Goal: Task Accomplishment & Management: Complete application form

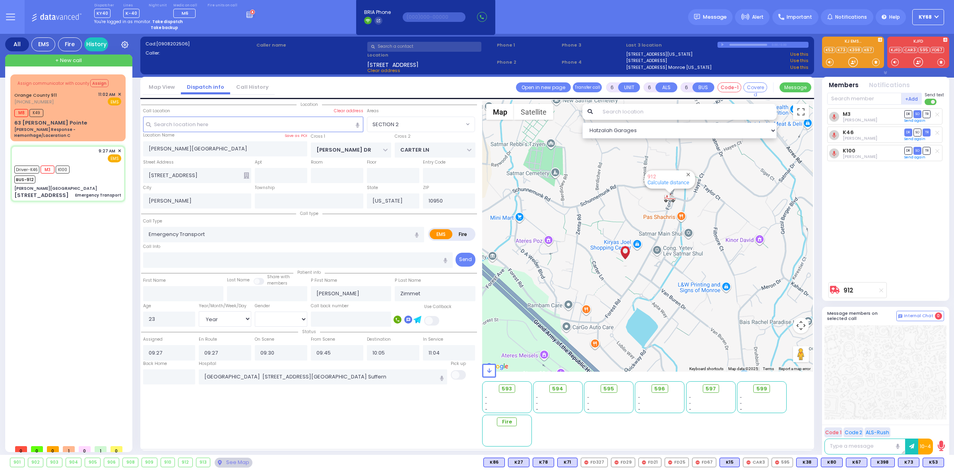
select select "SECTION 2"
select select "Year"
select select "[DEMOGRAPHIC_DATA]"
click at [76, 330] on div "Assign communicator with county Assign Orange County 911 (845) 469-0911 M8 K49 …" at bounding box center [69, 257] width 119 height 366
click at [82, 369] on div "Assign communicator with county Assign Orange County 911 (845) 469-0911 M8 K49 …" at bounding box center [69, 257] width 119 height 366
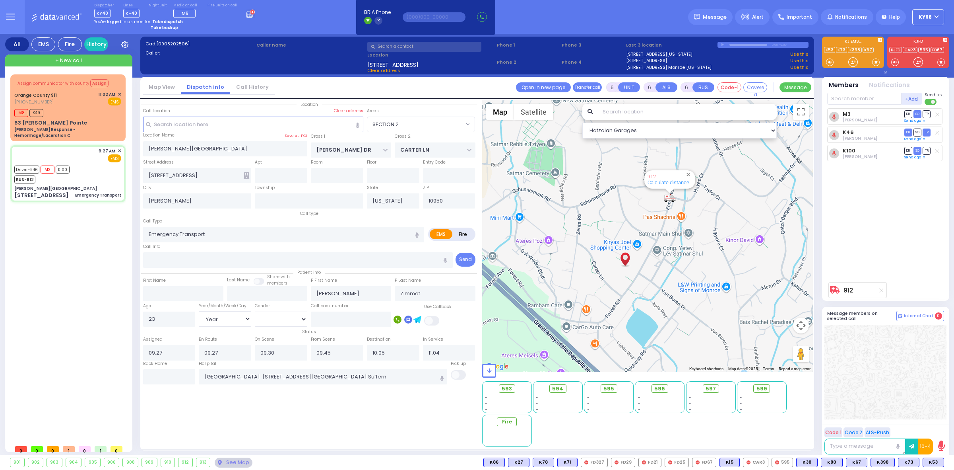
click at [74, 334] on div "Assign communicator with county Assign Orange County 911 (845) 469-0911 M8 K49 …" at bounding box center [69, 257] width 119 height 366
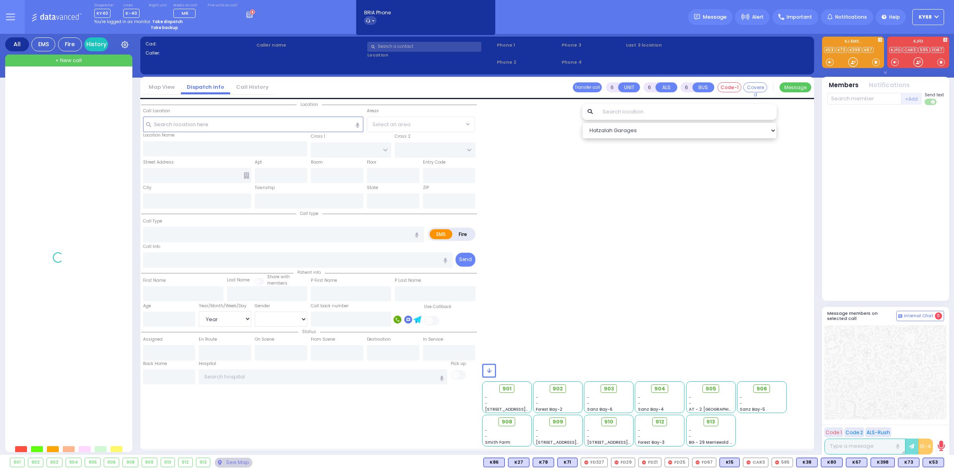
select select "Year"
select select "[DEMOGRAPHIC_DATA]"
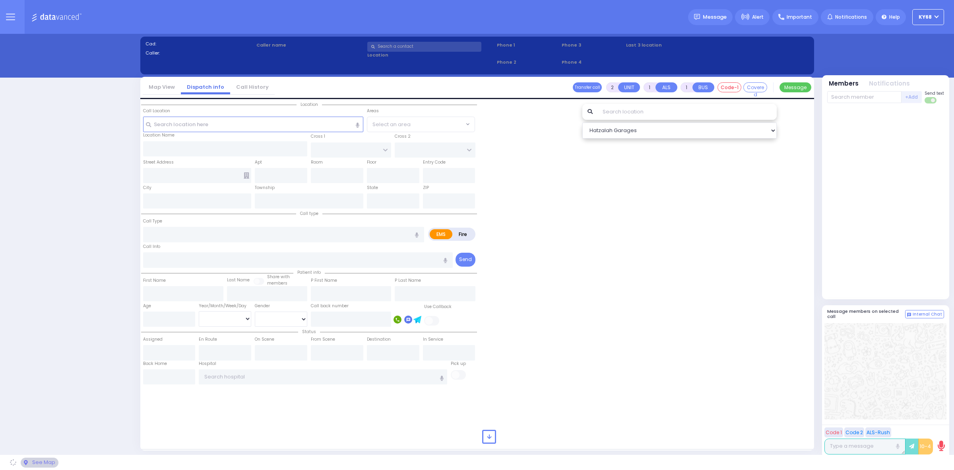
select select "12"
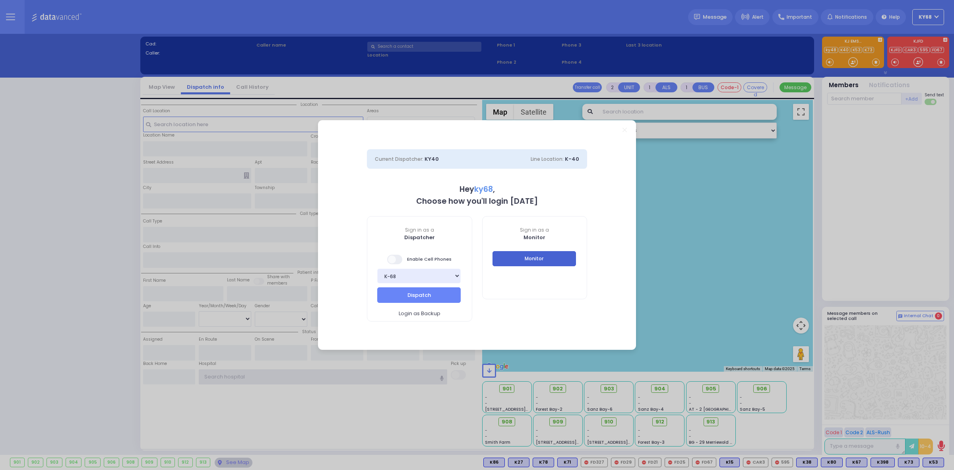
type input "ky68"
click at [541, 259] on button "Monitor" at bounding box center [535, 258] width 84 height 15
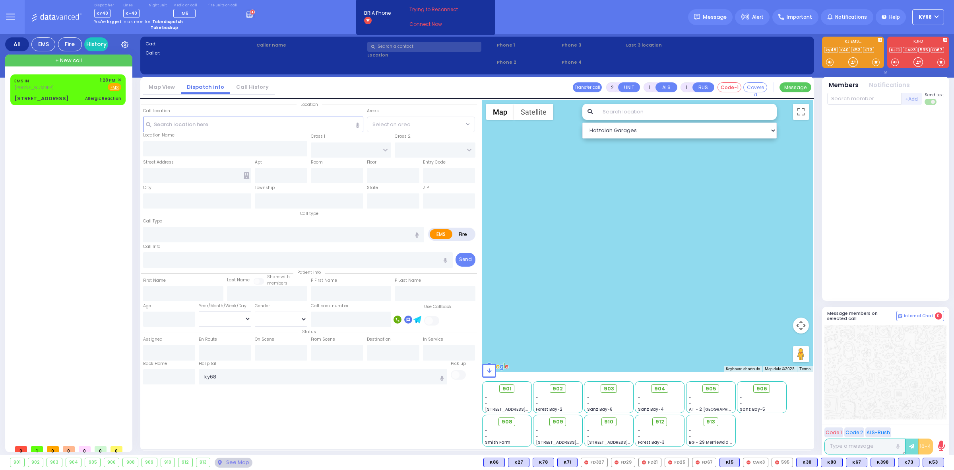
select select
type input "Allergic Reaction"
radio input "true"
select select
type input "8456420572"
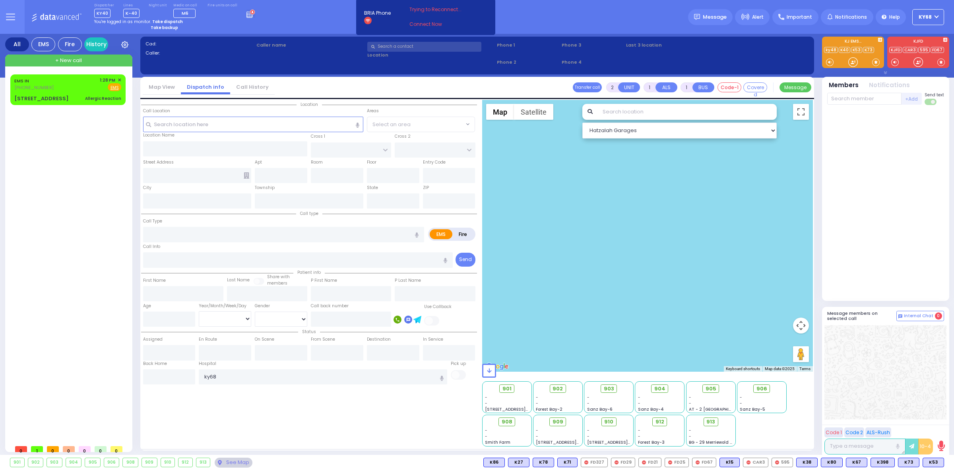
type input "13:28"
type input "13:30"
select select "Hatzalah Garages"
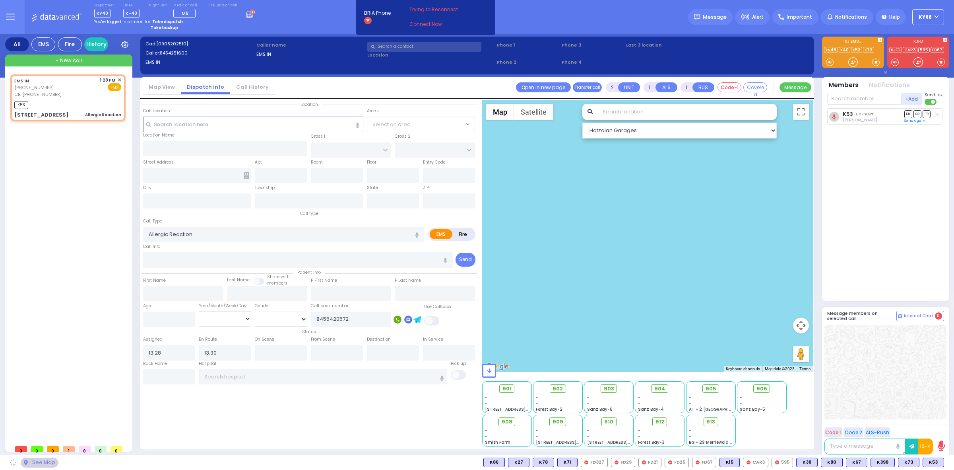
type input "STATE ROUTE 208"
type input "MANGIN RD"
type input "[STREET_ADDRESS]"
type input "Monroe"
type input "New York"
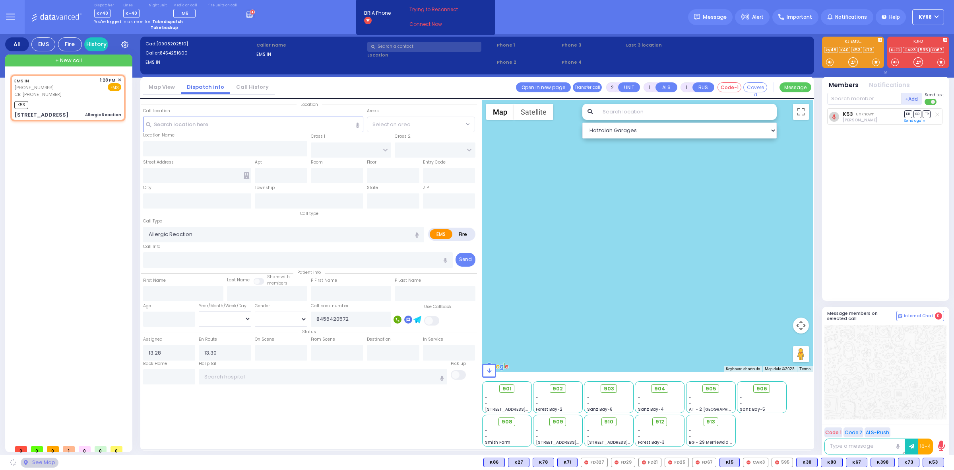
type input "10950"
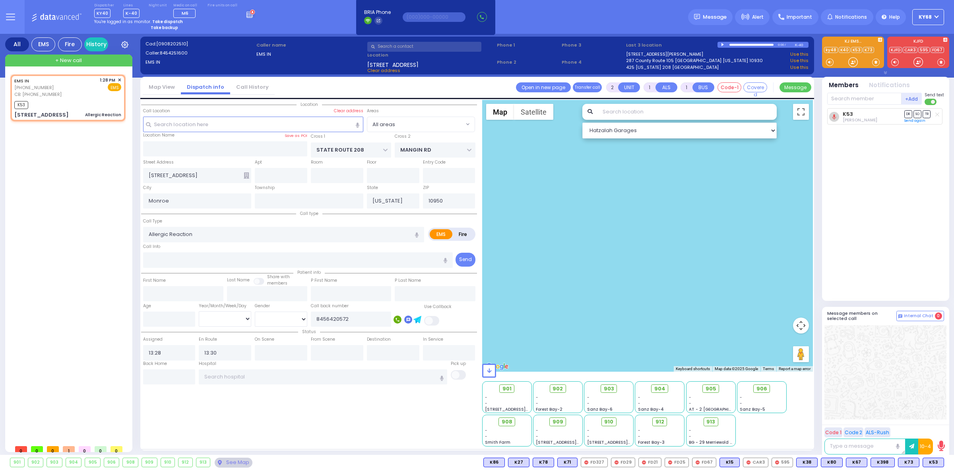
select select
radio input "true"
select select
select select "Hatzalah Garages"
select select
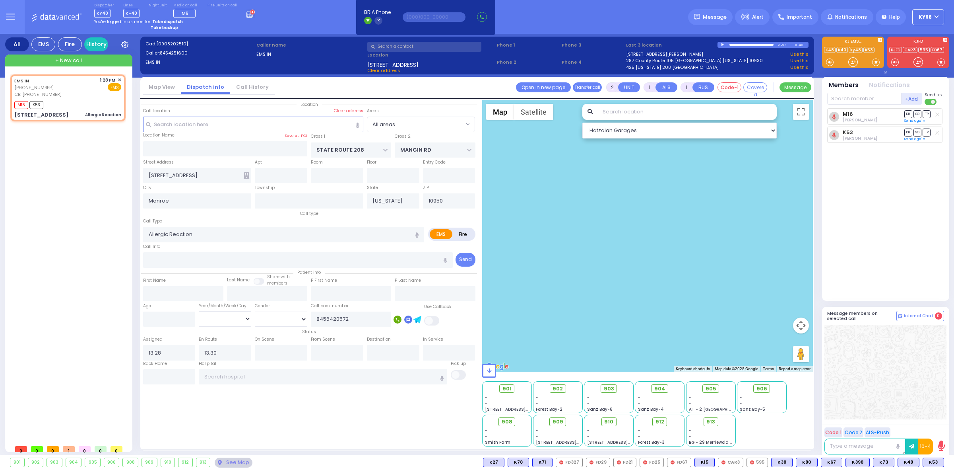
radio input "true"
select select
select select "Hatzalah Garages"
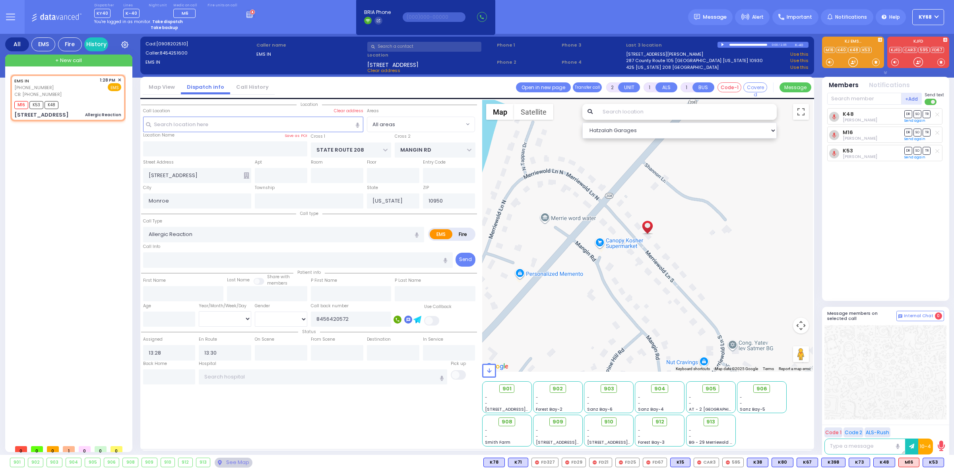
select select
radio input "true"
select select
select select "Hatzalah Garages"
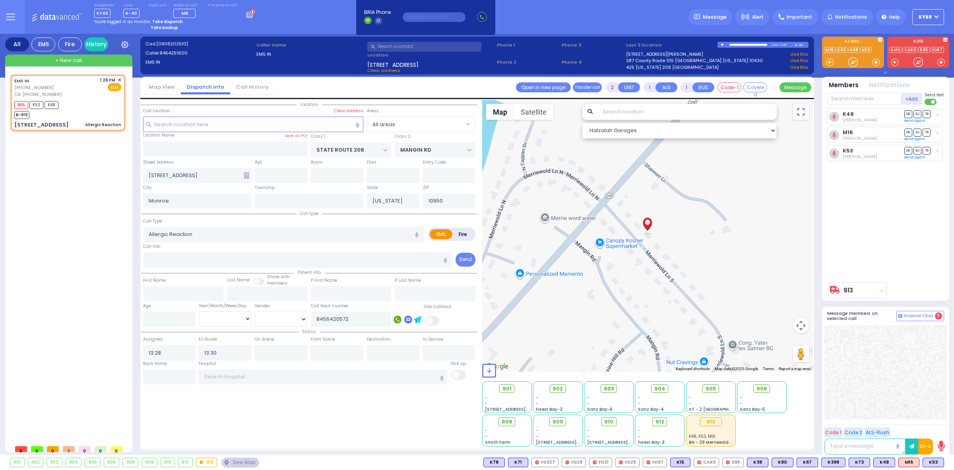
type input "6"
select select
radio input "true"
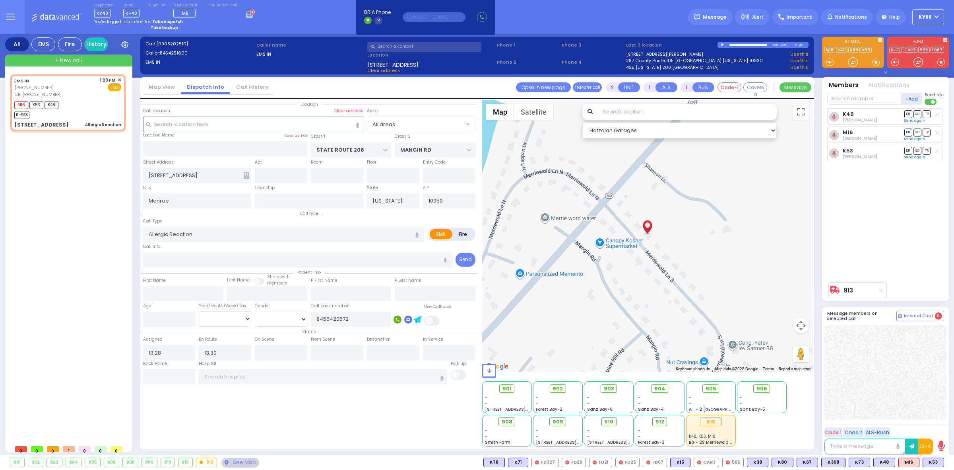
type input "Unknown"
select select "Year"
select select "Hatzalah Garages"
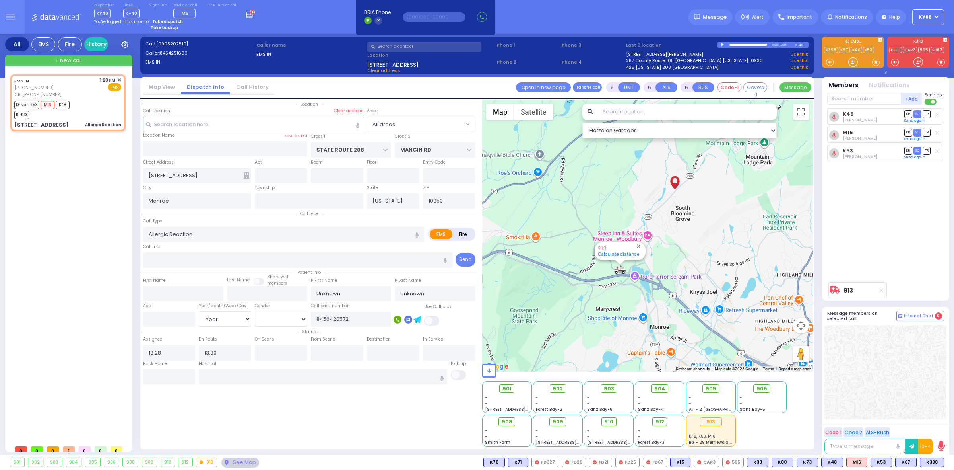
select select
radio input "true"
select select "Year"
type input "13:32"
type input "13:40"
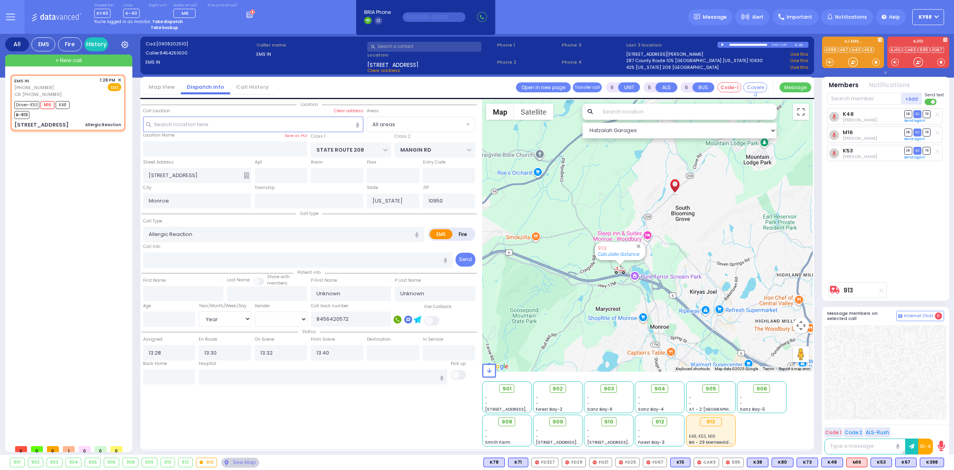
select select "Hatzalah Garages"
select select
radio input "true"
select select "Year"
select select "Hatzalah Garages"
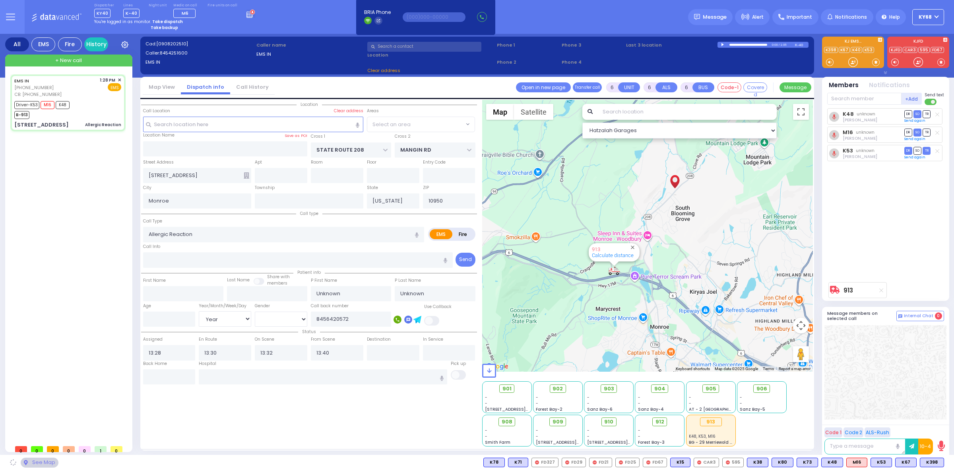
select select
radio input "true"
select select "Year"
select select "Hatzalah Garages"
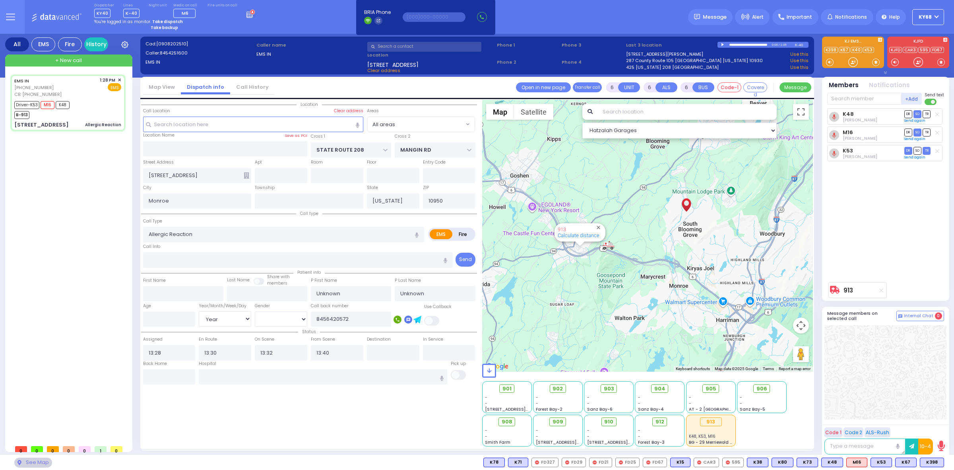
select select
radio input "true"
type input "Moshe"
type input "Romand"
type input "38"
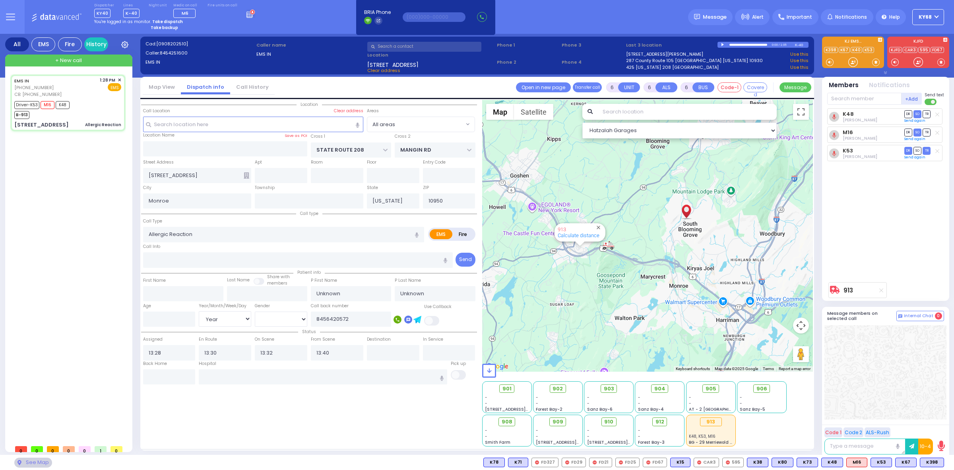
select select "Year"
select select "[DEMOGRAPHIC_DATA]"
select select "Hatzalah Garages"
select select
radio input "true"
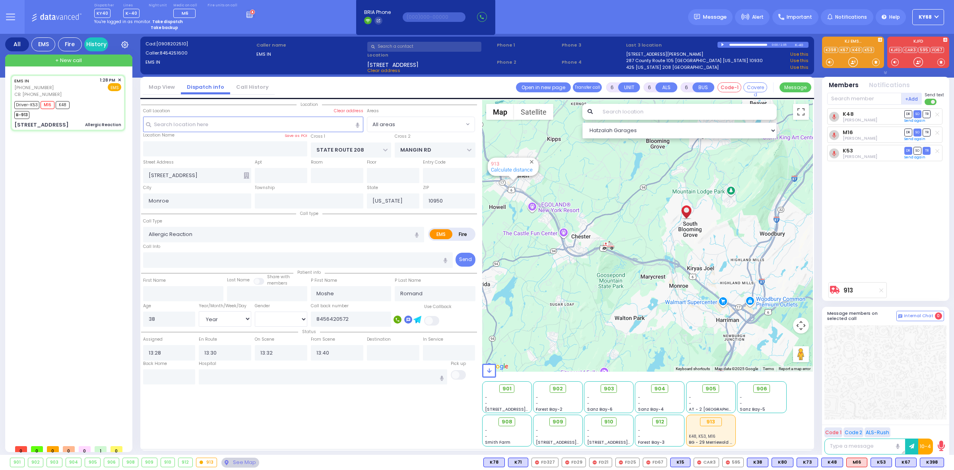
select select "Year"
select select "[DEMOGRAPHIC_DATA]"
radio input "true"
select select "Year"
select select "[DEMOGRAPHIC_DATA]"
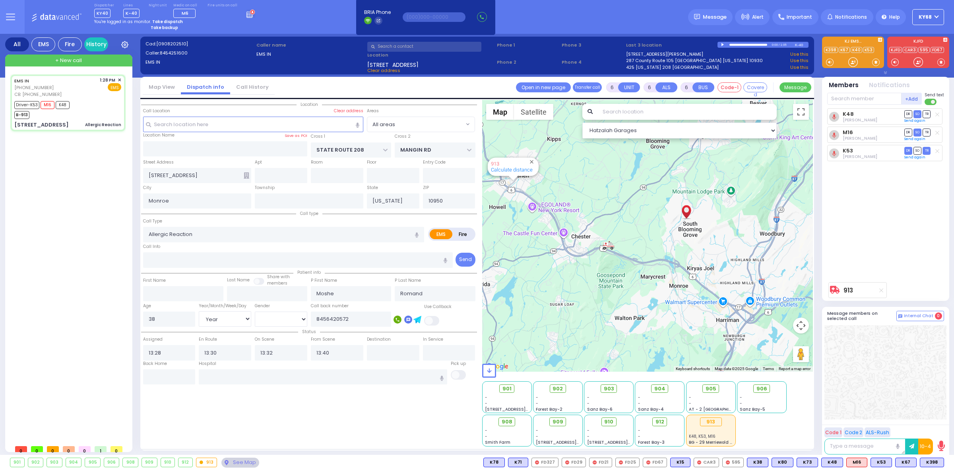
radio input "true"
select select "Year"
select select "[DEMOGRAPHIC_DATA]"
radio input "true"
select select "Year"
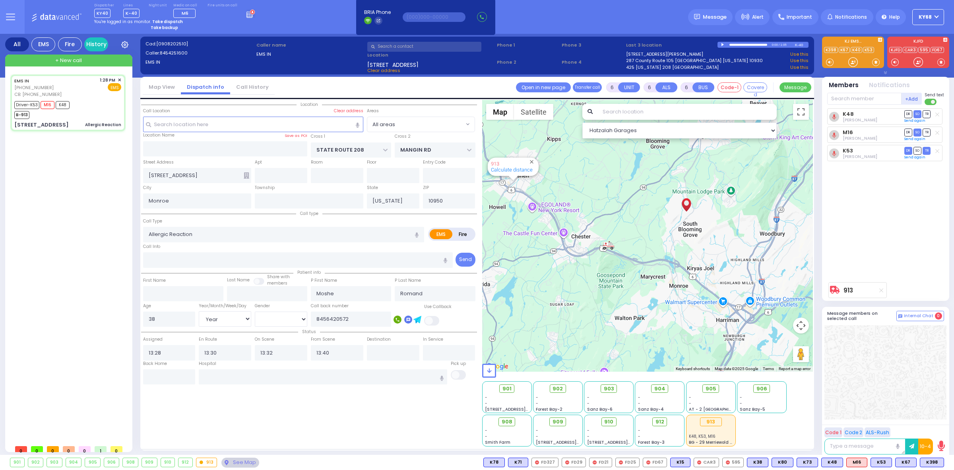
select select "[DEMOGRAPHIC_DATA]"
select select "All areas"
select select "Hatzalah Garages"
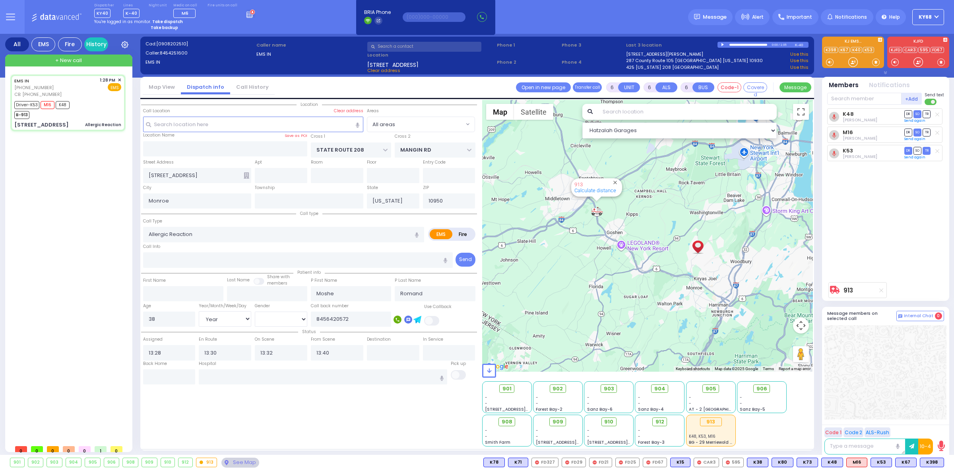
select select
radio input "true"
select select "Year"
select select "[DEMOGRAPHIC_DATA]"
select select "Hatzalah Garages"
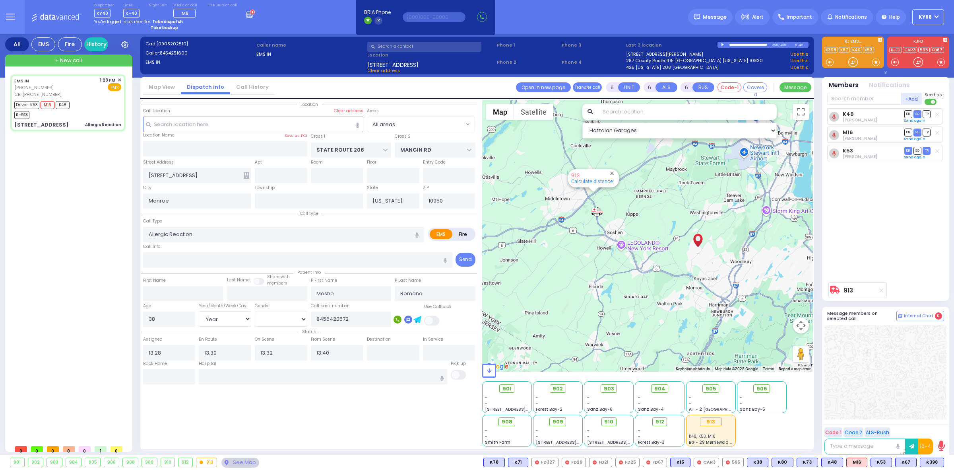
select select
radio input "true"
select select "Year"
select select "[DEMOGRAPHIC_DATA]"
select select "Hatzalah Garages"
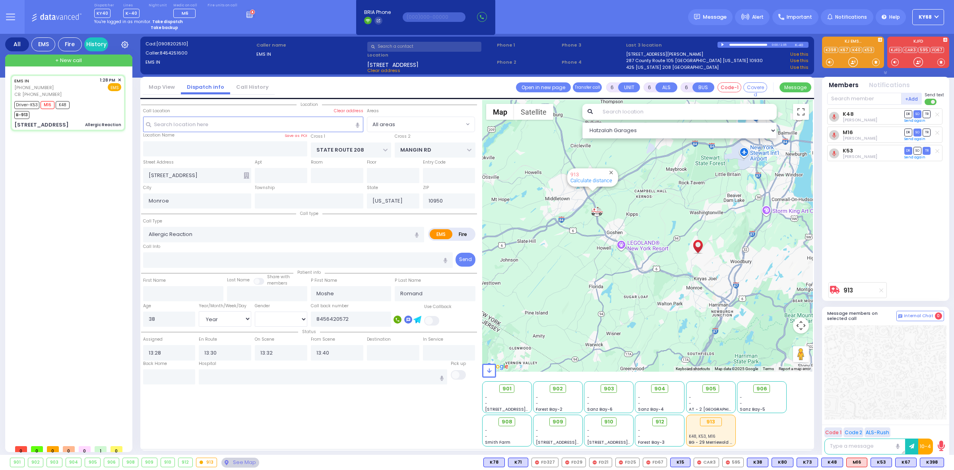
select select
radio input "true"
select select "Year"
select select "[DEMOGRAPHIC_DATA]"
select select "Hatzalah Garages"
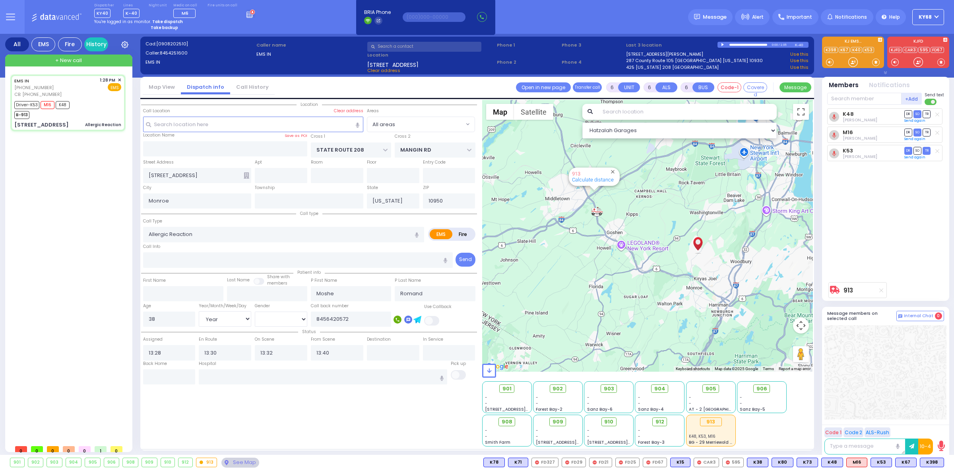
select select
radio input "true"
select select "Year"
select select "[DEMOGRAPHIC_DATA]"
type input "Garnet Health Medical Center 707 East Main Street Middletown"
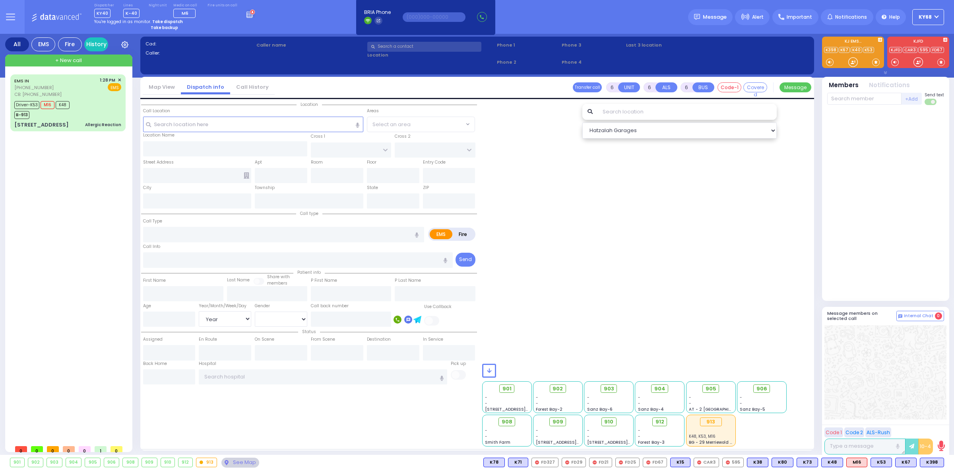
select select "Year"
select select "[DEMOGRAPHIC_DATA]"
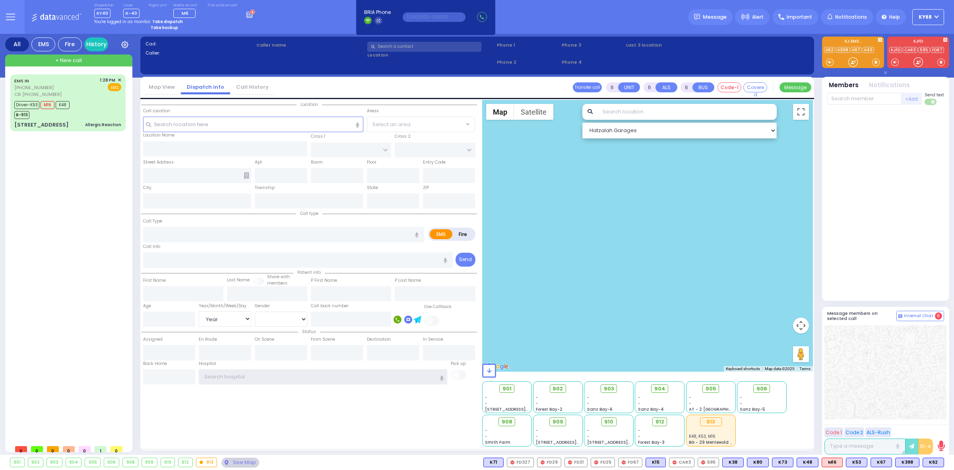
type input "ky68"
click at [330, 32] on div "Dispatcher KY40 shift has started. Are you ? Lines K-40" at bounding box center [477, 17] width 954 height 34
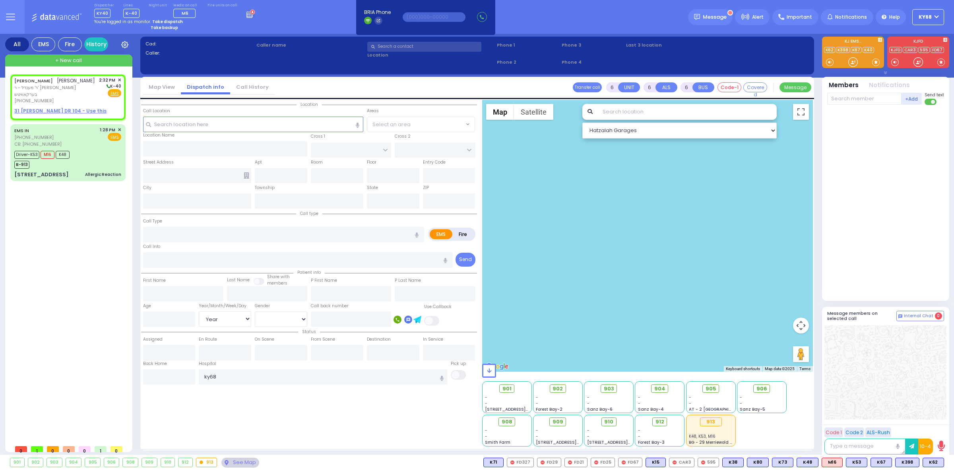
type input "2"
type input "1"
select select
radio input "true"
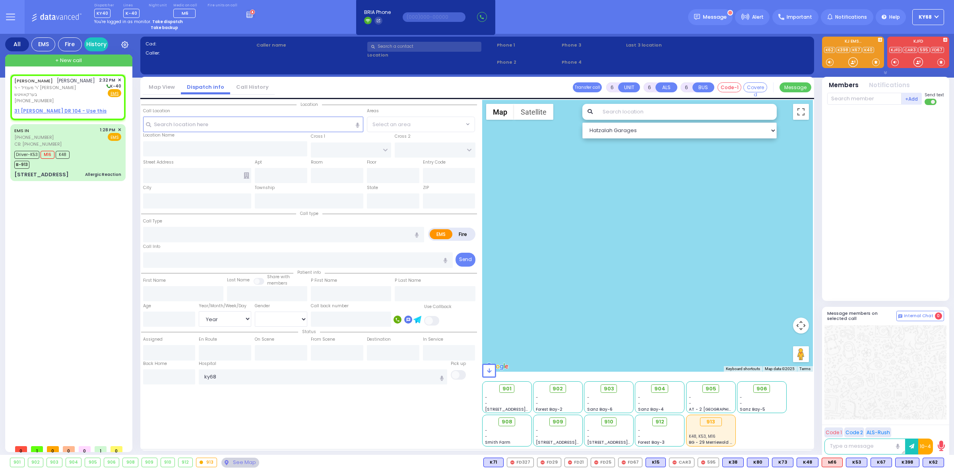
type input "YITZCHOK"
type input "[PERSON_NAME]"
select select
type input "14:32"
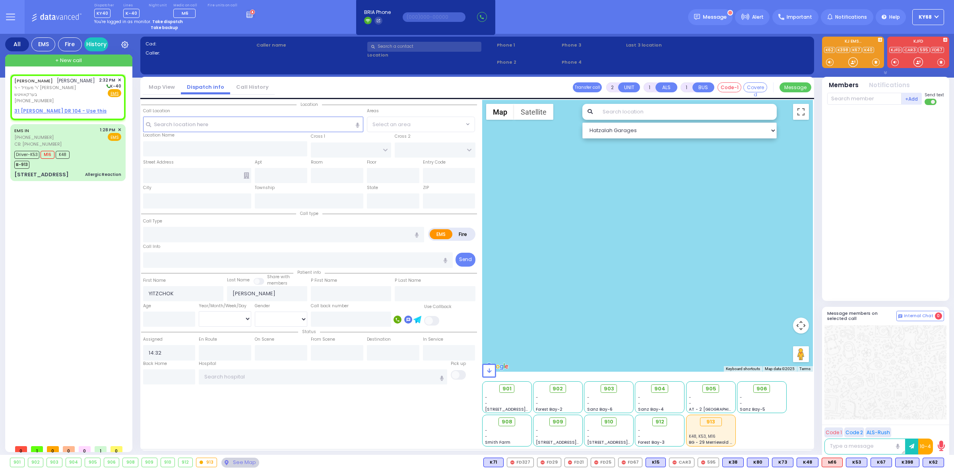
select select "Hatzalah Garages"
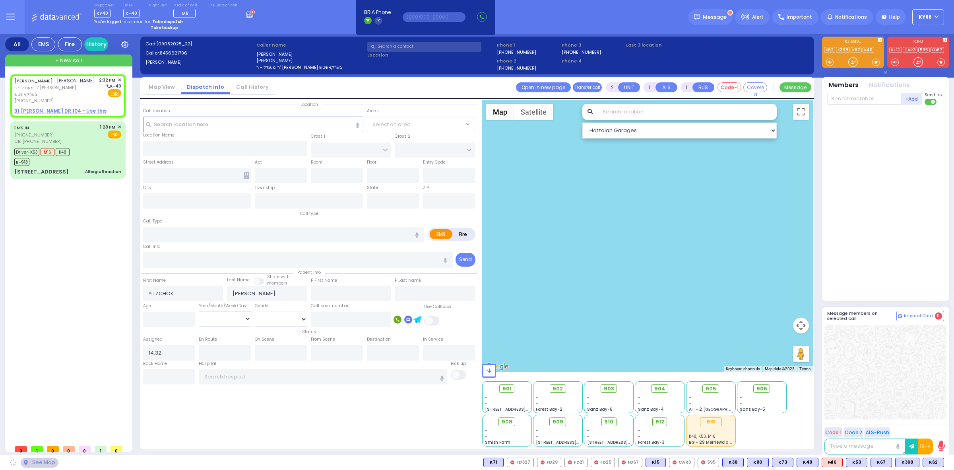
select select
radio input "true"
select select
select select "Hatzalah Garages"
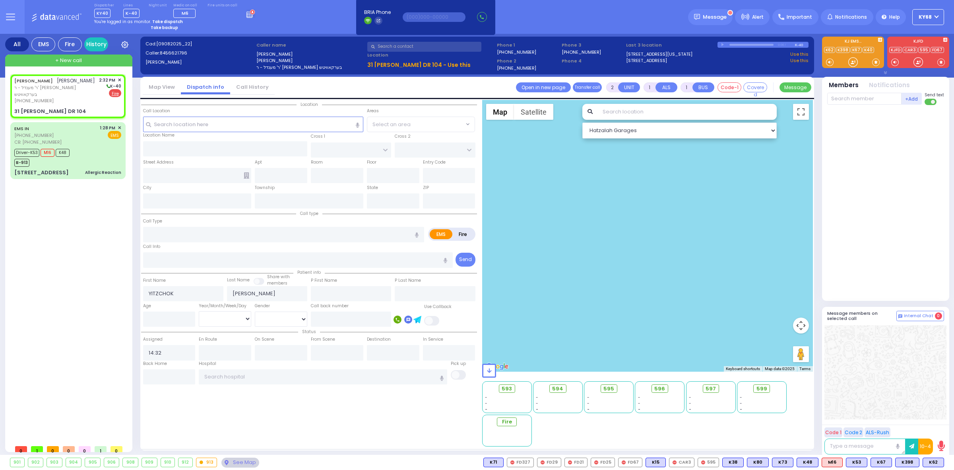
select select
radio input "false"
radio input "true"
select select
select select "Hatzalah Garages"
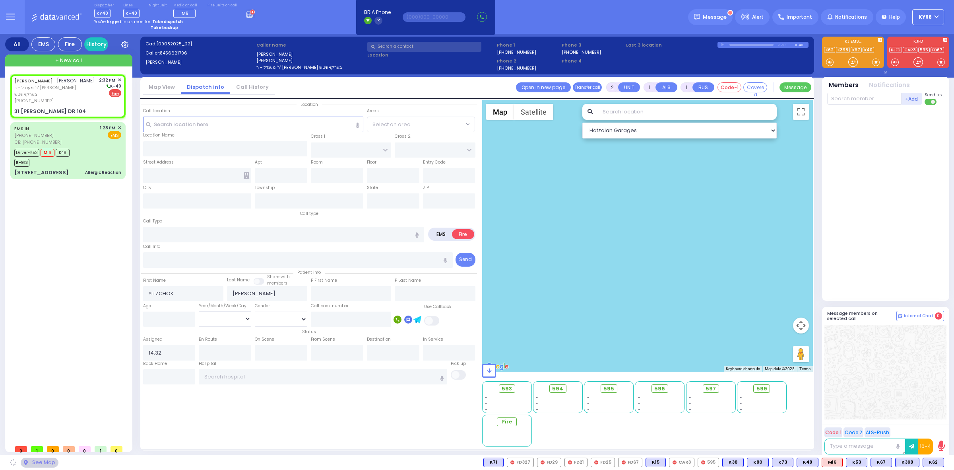
type input "ISRAEL ZUPNICK DR"
type input "SATMAR DR"
type input "31 ISRAEL ZUPNICK DR"
type input "104"
type input "Monroe"
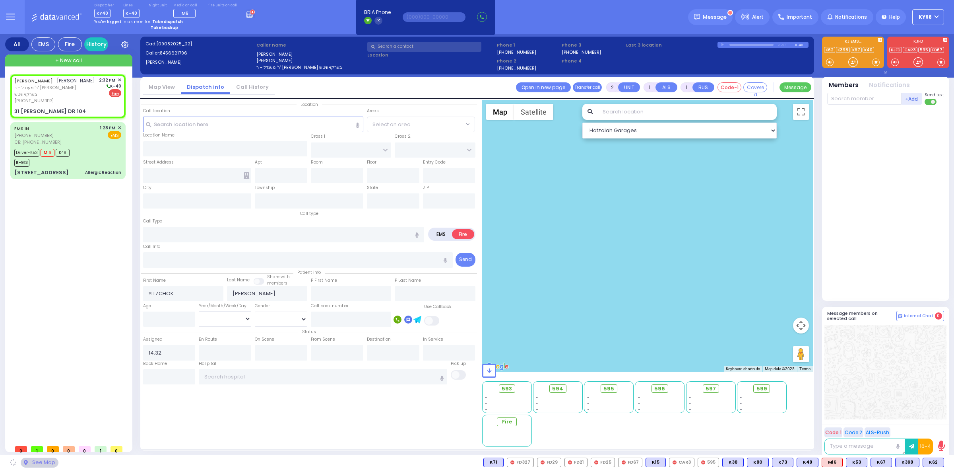
type input "New York"
type input "10950"
select select "SECTION 4"
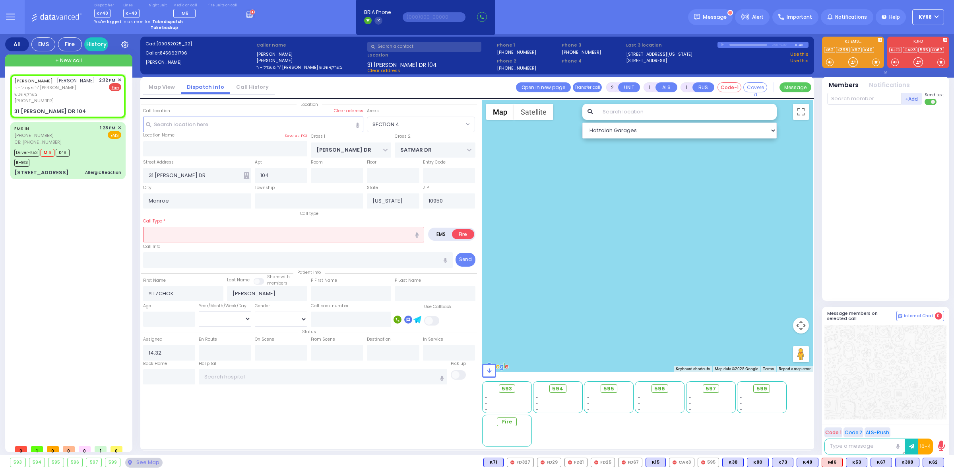
select select
radio input "true"
select select
select select "Hatzalah Garages"
select select "SECTION 4"
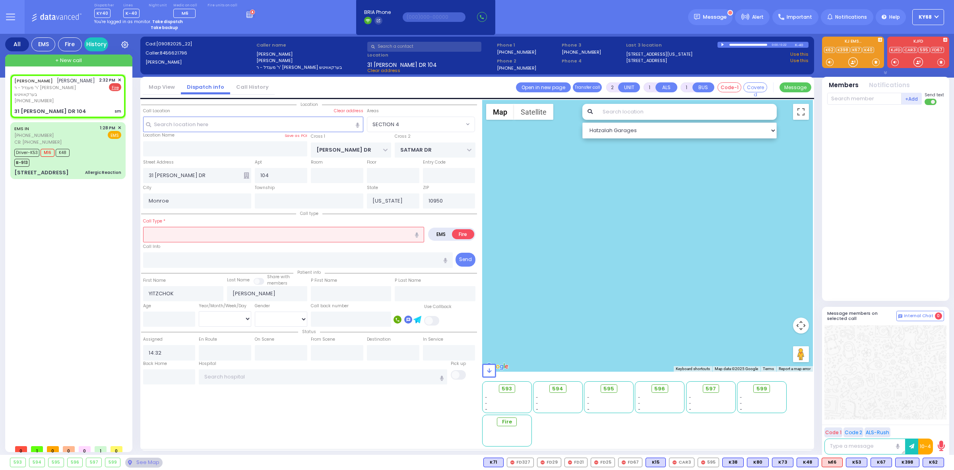
select select
type input "sm"
radio input "true"
select select
select select "Hatzalah Garages"
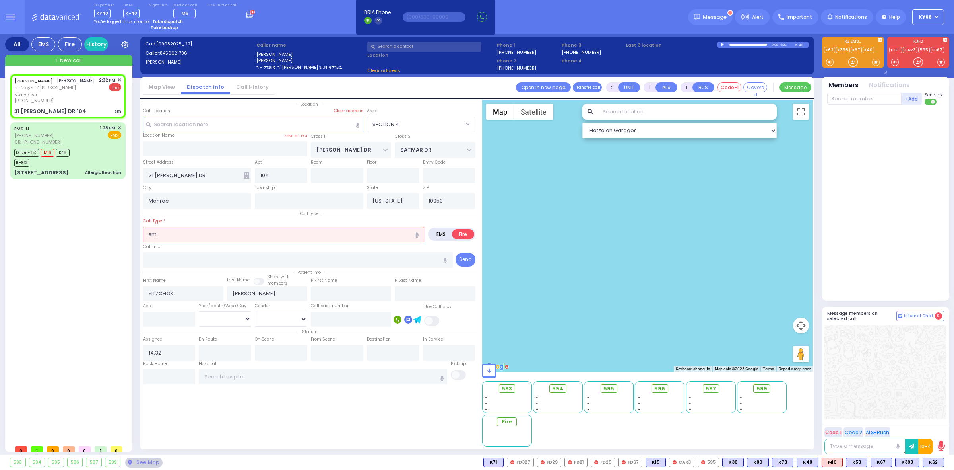
select select "SECTION 4"
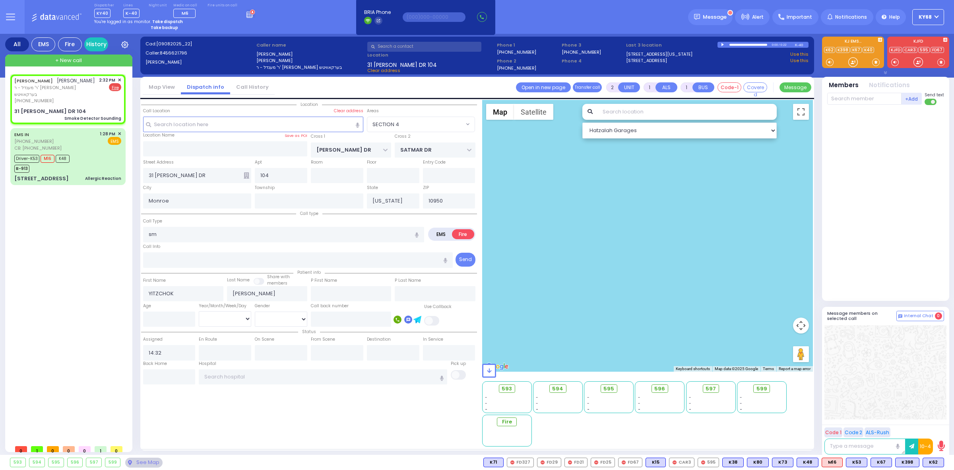
select select
type input "Smoke Detector Sounding"
radio input "true"
select select
select select "Hatzalah Garages"
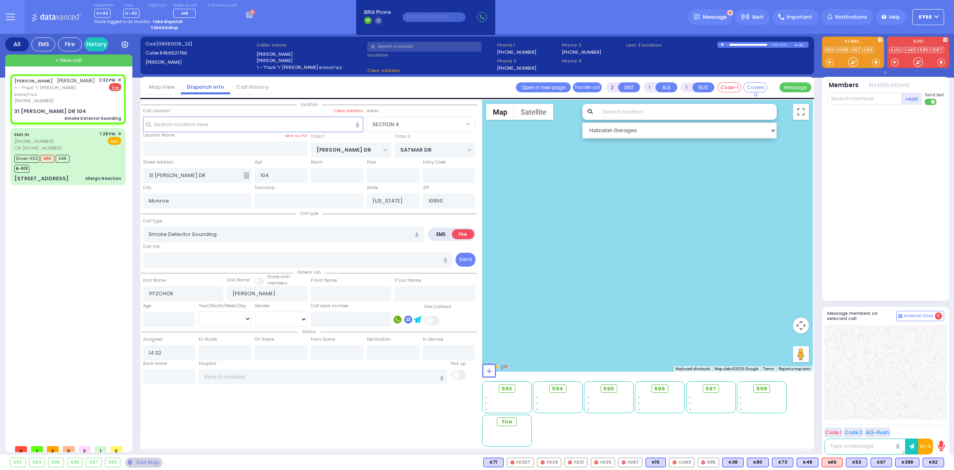
select select "SECTION 4"
select select
radio input "true"
select select
select select "SECTION 4"
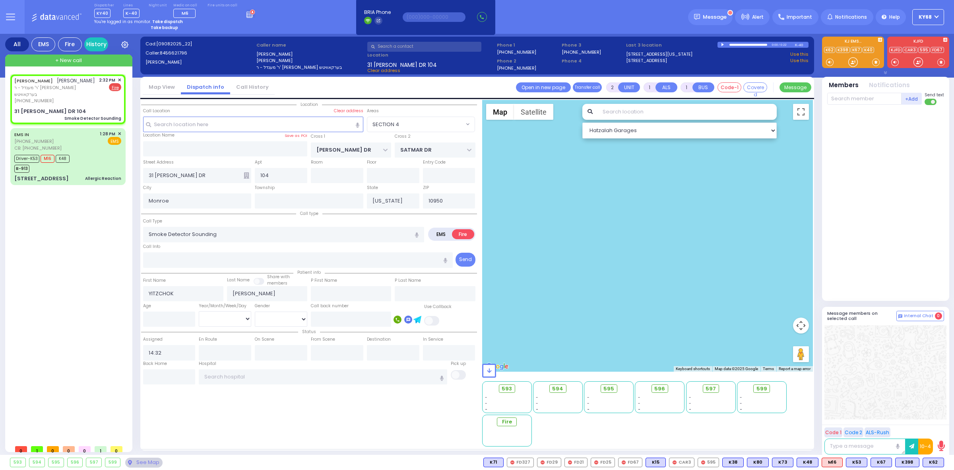
select select "Hatzalah Garages"
select select
radio input "true"
select select
type input "14:33"
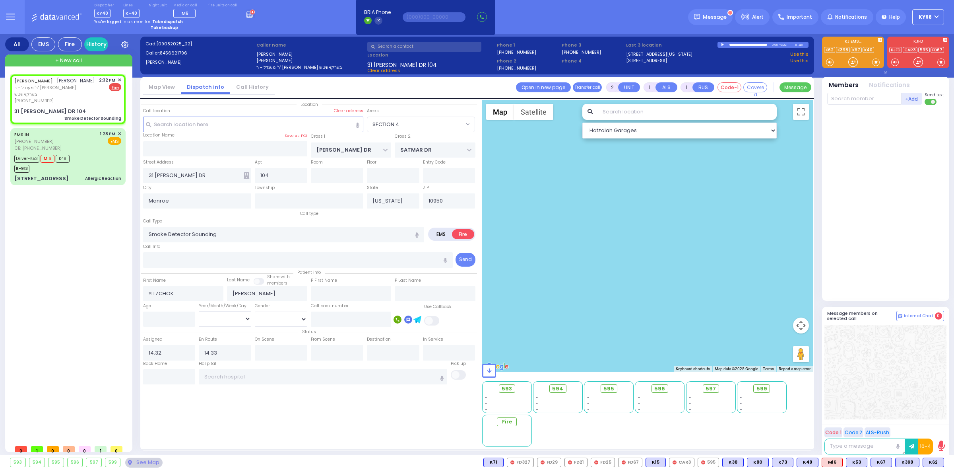
radio input "true"
select select
select select "SECTION 4"
select select "Hatzalah Garages"
